Goal: Information Seeking & Learning: Learn about a topic

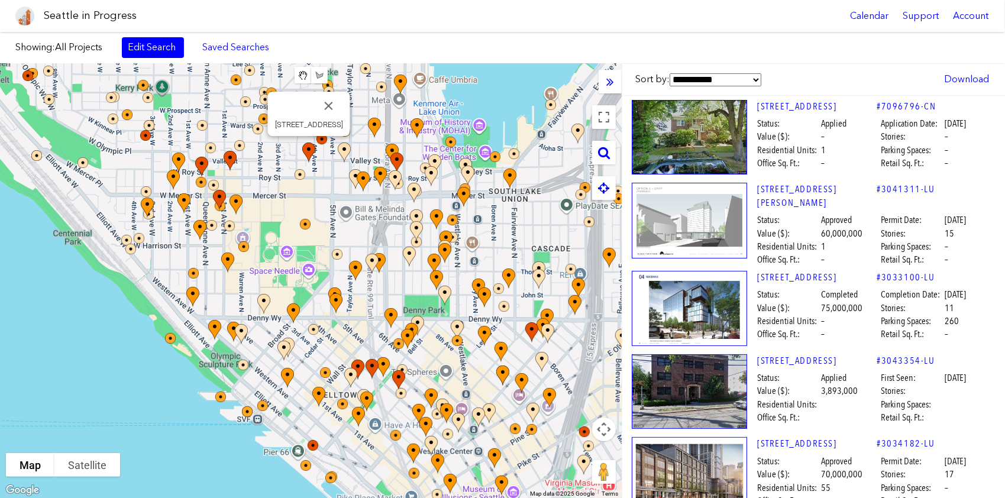
click at [327, 182] on img at bounding box center [315, 163] width 35 height 51
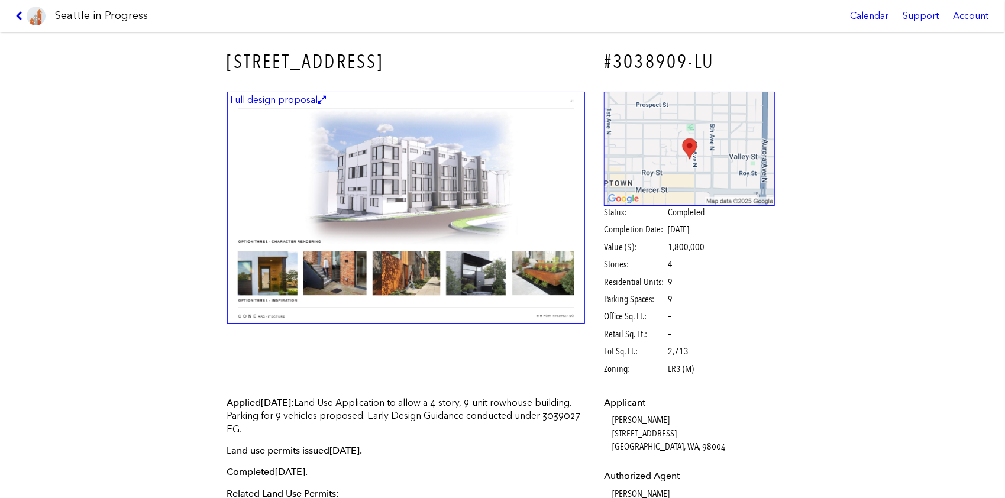
click at [20, 12] on icon at bounding box center [20, 15] width 11 height 9
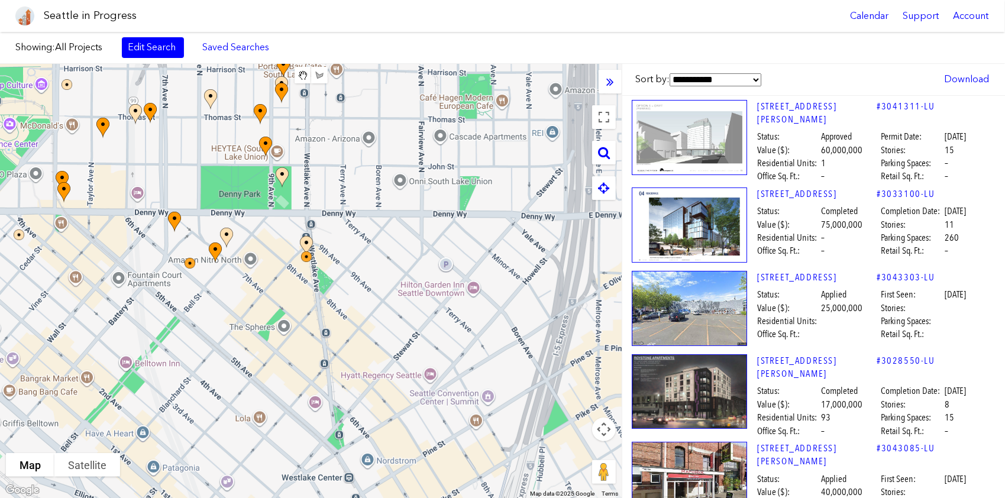
drag, startPoint x: 364, startPoint y: 233, endPoint x: 54, endPoint y: 4, distance: 385.3
click at [54, 4] on body "Seattle in Progress Calendar Support Account About [GEOGRAPHIC_DATA] in Progres…" at bounding box center [502, 249] width 1005 height 498
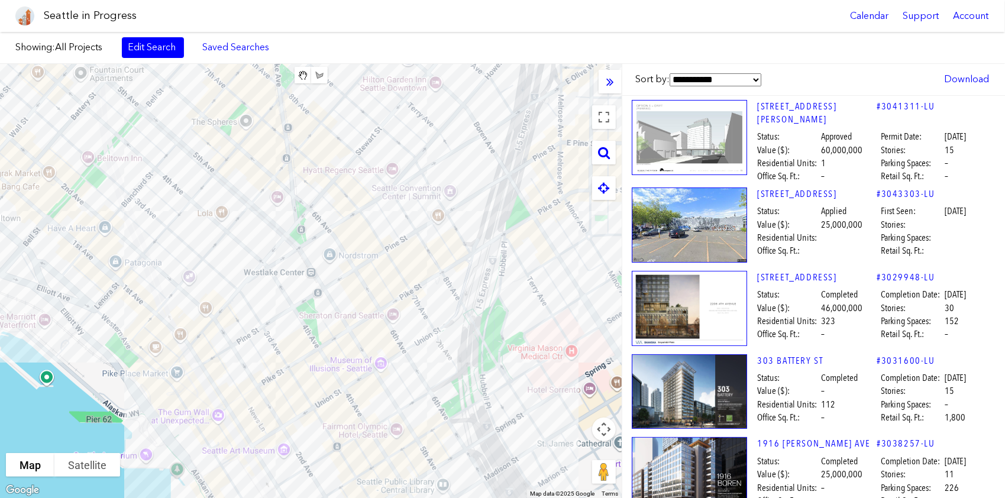
drag, startPoint x: 378, startPoint y: 268, endPoint x: 338, endPoint y: 68, distance: 203.8
click at [338, 68] on div at bounding box center [311, 281] width 622 height 434
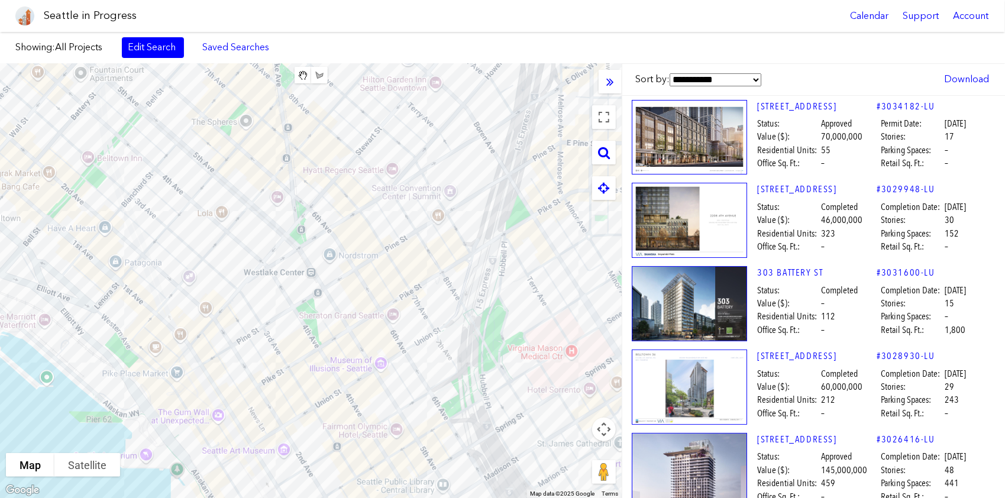
click at [358, 222] on div at bounding box center [311, 281] width 622 height 434
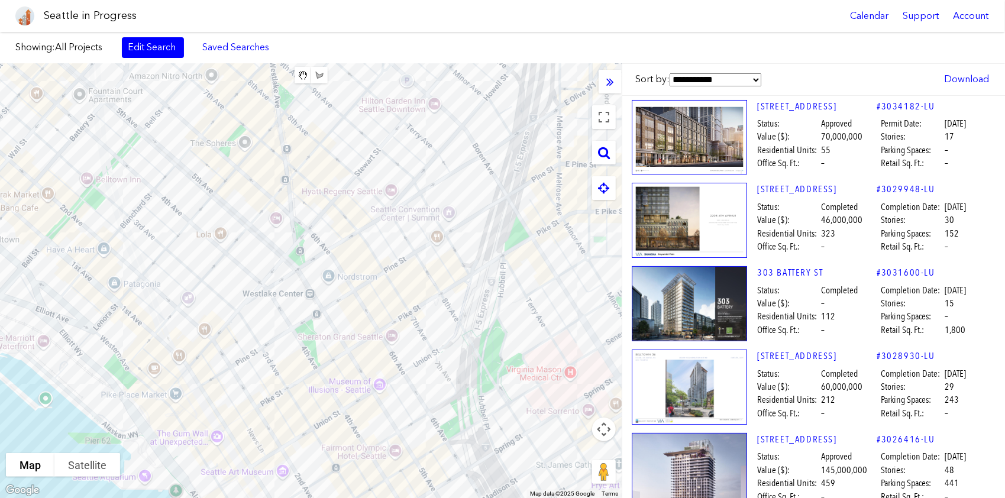
drag, startPoint x: 358, startPoint y: 222, endPoint x: 357, endPoint y: 245, distance: 22.5
click at [357, 245] on div at bounding box center [311, 281] width 622 height 434
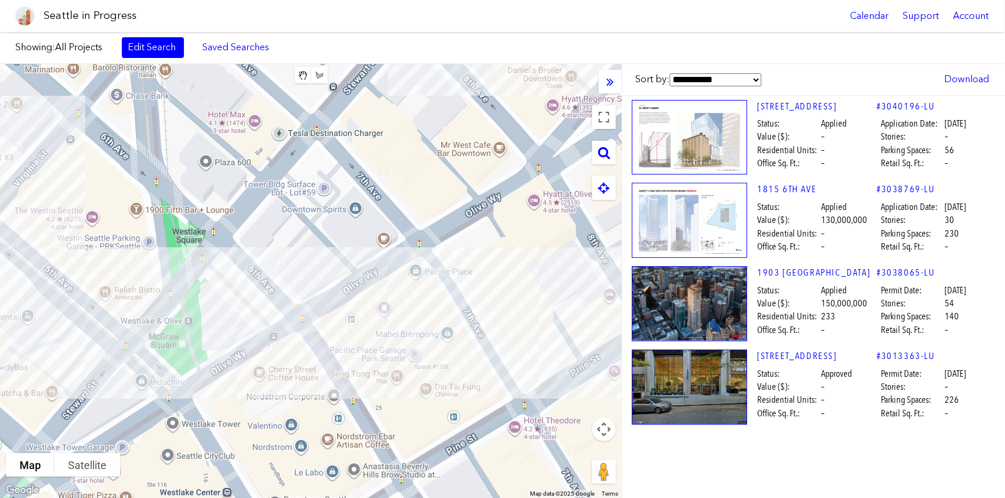
drag, startPoint x: 338, startPoint y: 243, endPoint x: 366, endPoint y: 296, distance: 60.1
click at [366, 296] on div at bounding box center [311, 281] width 622 height 434
click at [772, 188] on link "1815 6TH AVE" at bounding box center [816, 189] width 119 height 13
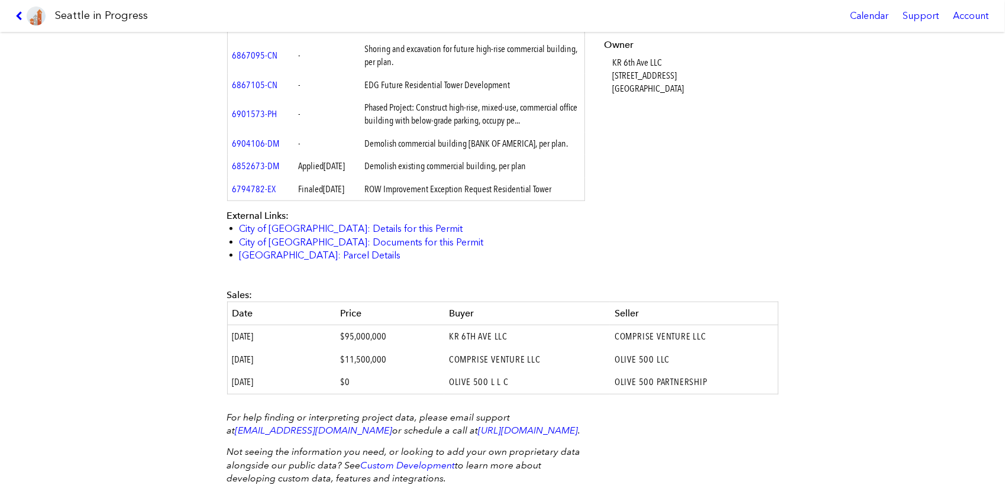
scroll to position [763, 0]
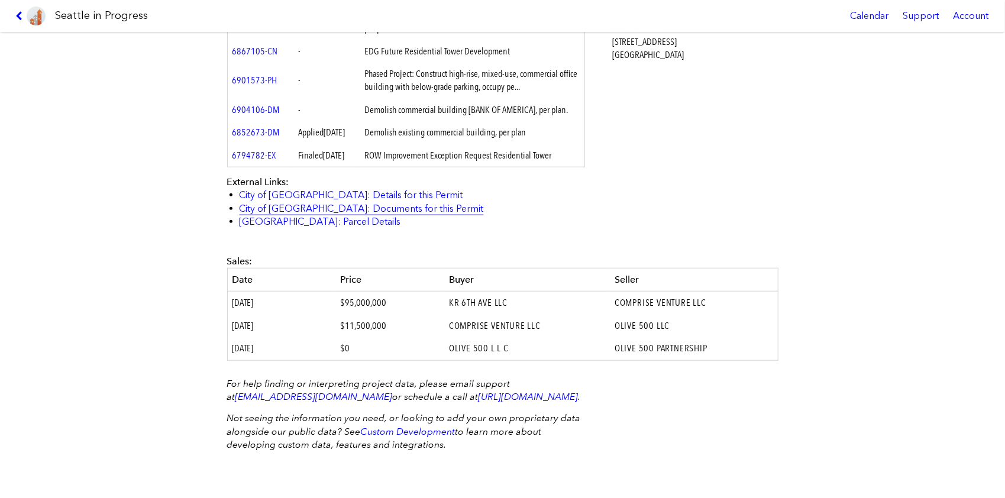
click at [350, 203] on link "City of [GEOGRAPHIC_DATA]: Documents for this Permit" at bounding box center [362, 208] width 244 height 11
click at [20, 12] on icon at bounding box center [20, 15] width 11 height 9
